Goal: Find specific page/section

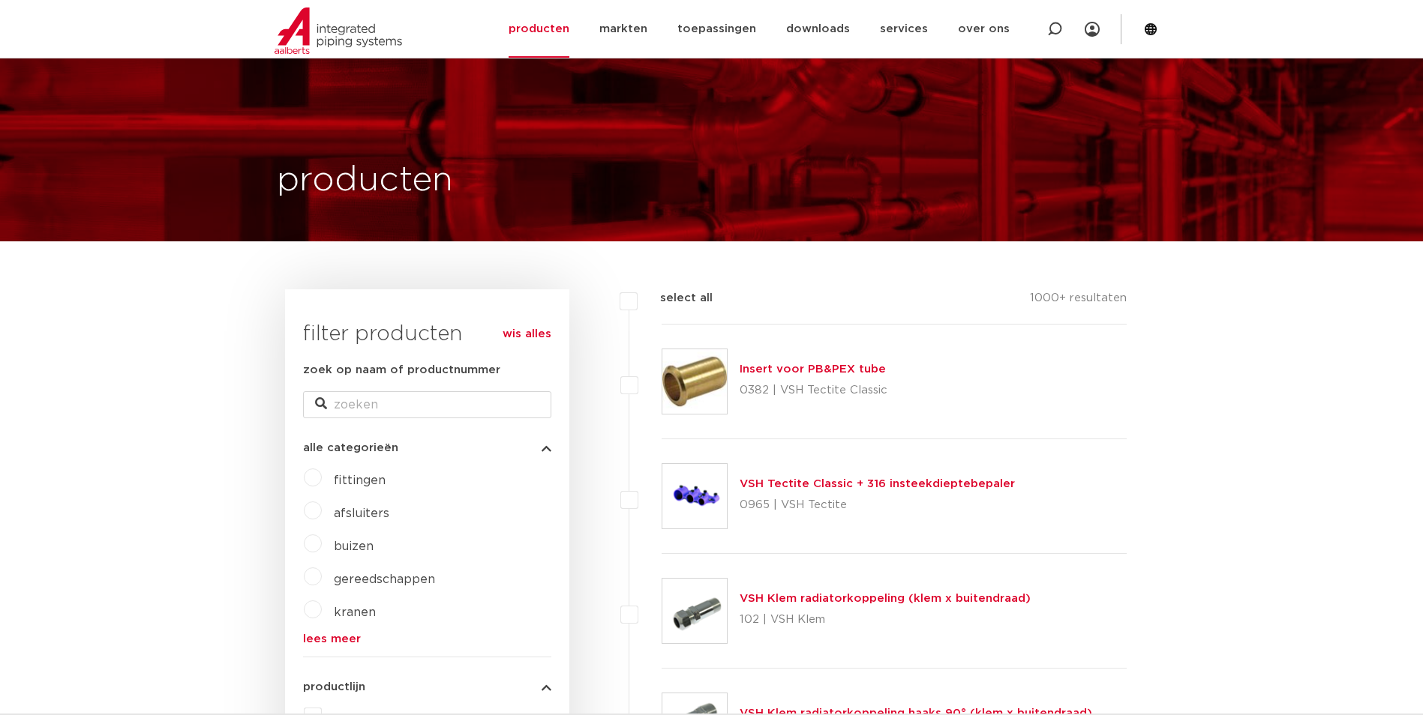
scroll to position [300, 0]
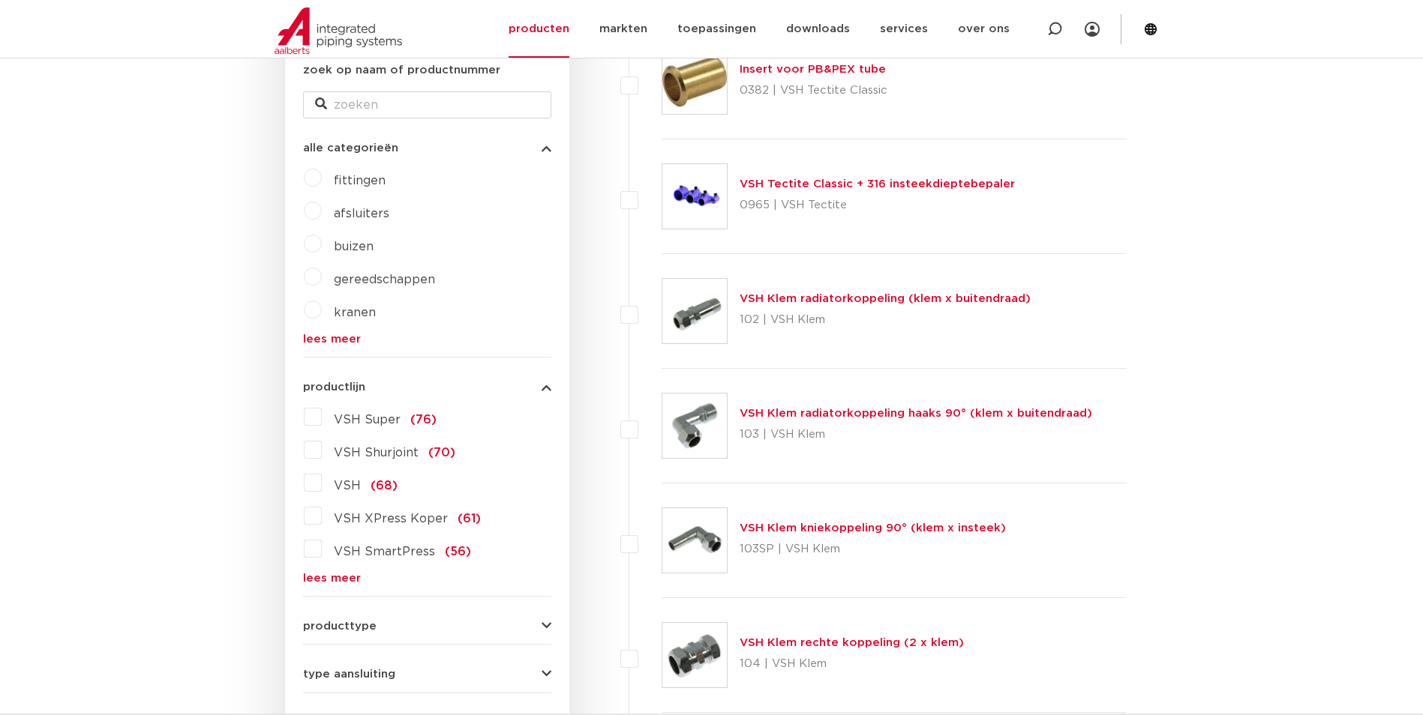
click at [340, 578] on link "lees meer" at bounding box center [427, 578] width 248 height 11
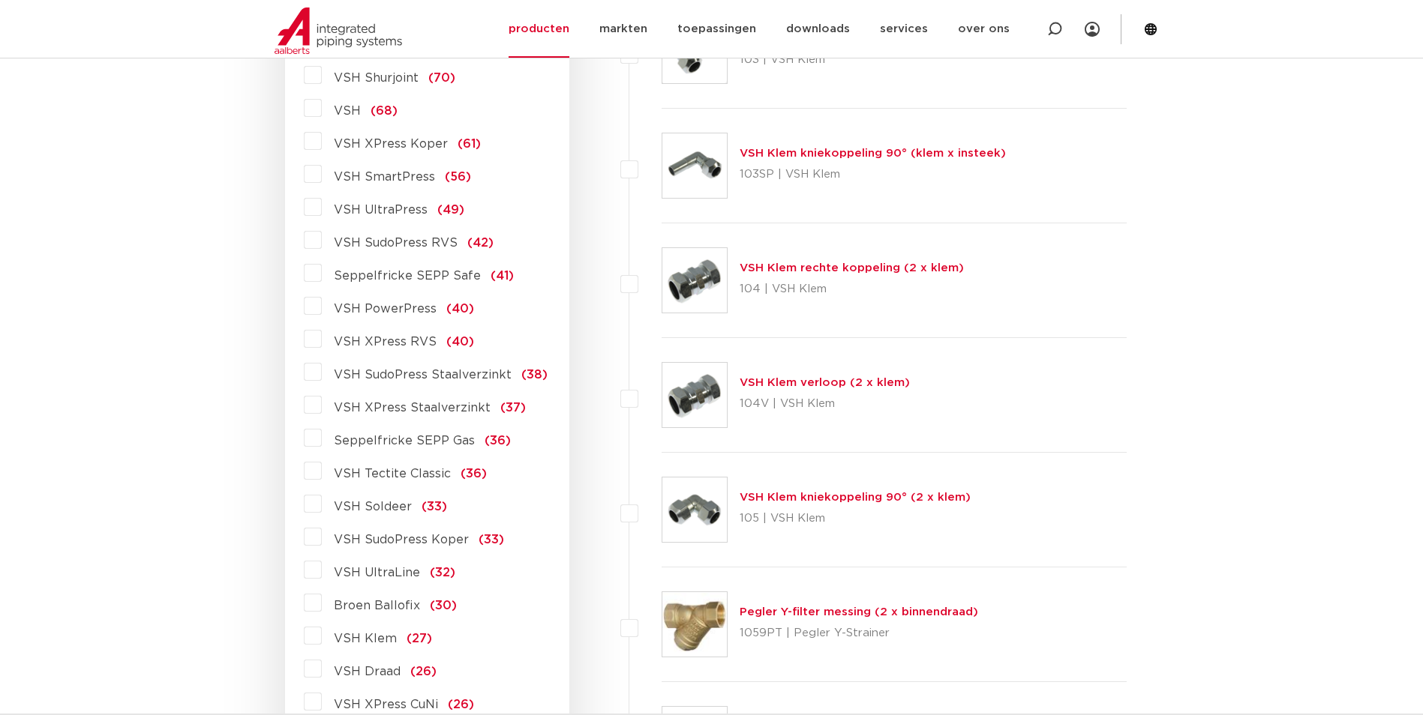
scroll to position [225, 0]
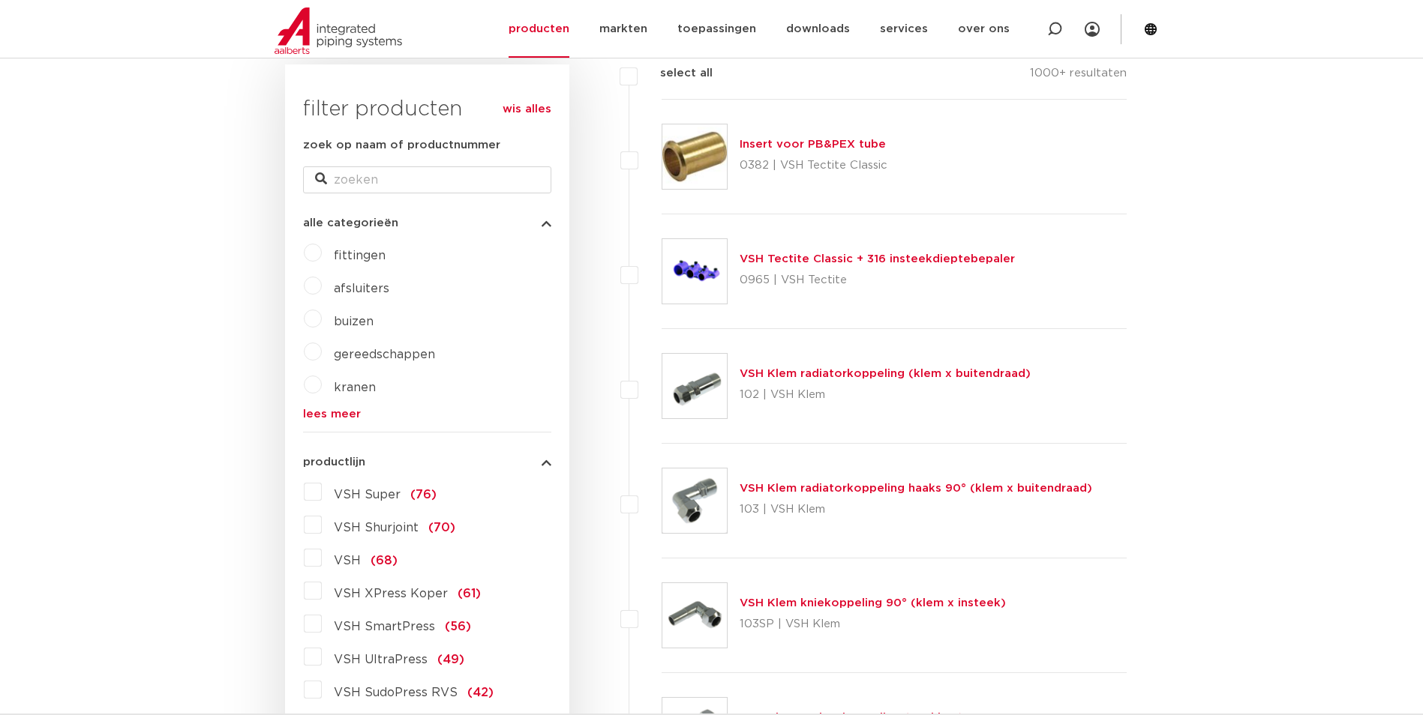
click at [322, 493] on label "VSH Super (76)" at bounding box center [379, 492] width 115 height 24
click at [0, 0] on input "VSH Super (76)" at bounding box center [0, 0] width 0 height 0
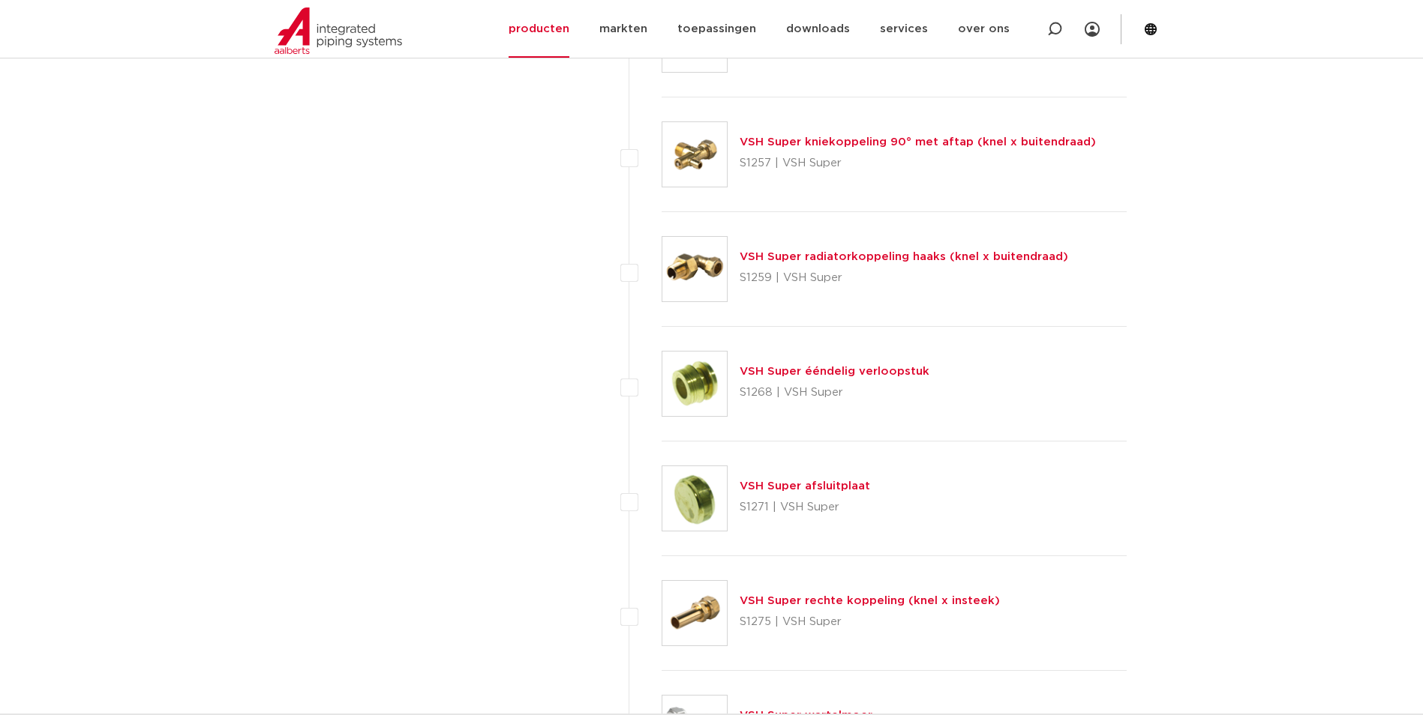
scroll to position [6074, 0]
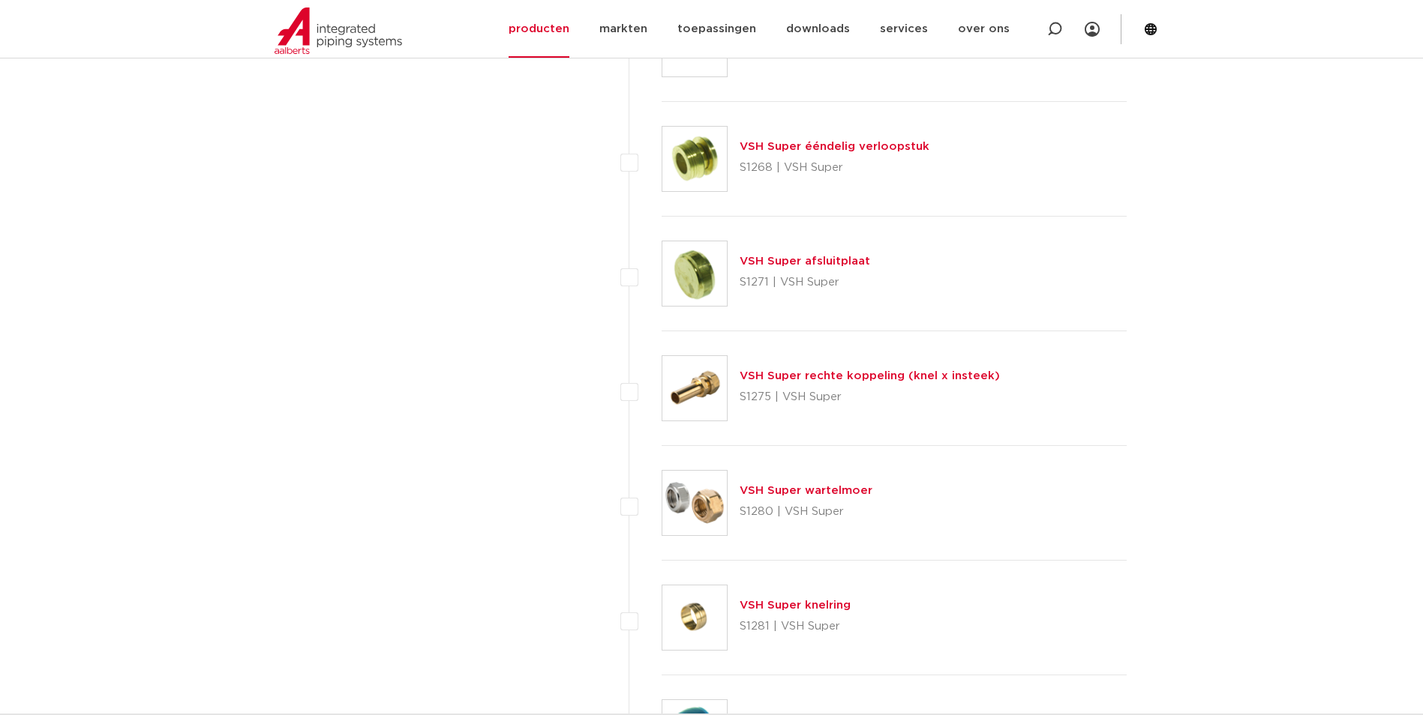
click at [843, 379] on link "VSH Super rechte koppeling (knel x insteek)" at bounding box center [869, 375] width 260 height 11
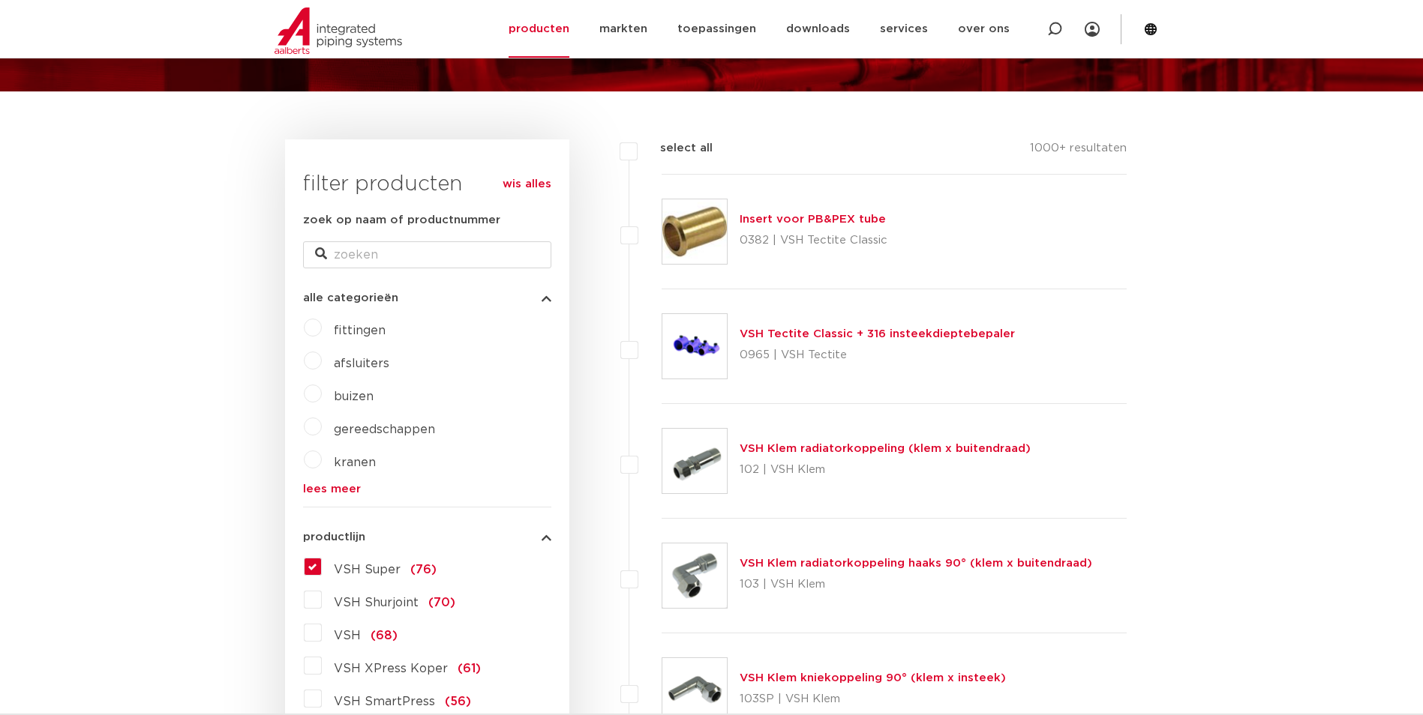
scroll to position [75, 0]
